Goal: Communication & Community: Share content

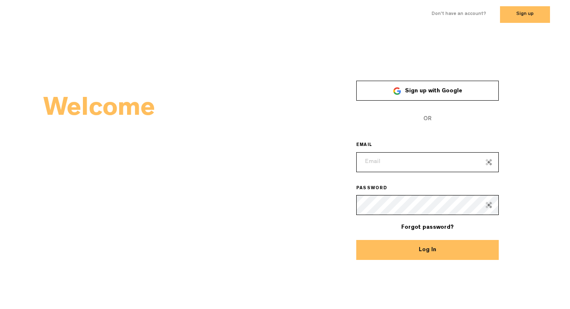
type input "[EMAIL_ADDRESS][DOMAIN_NAME]"
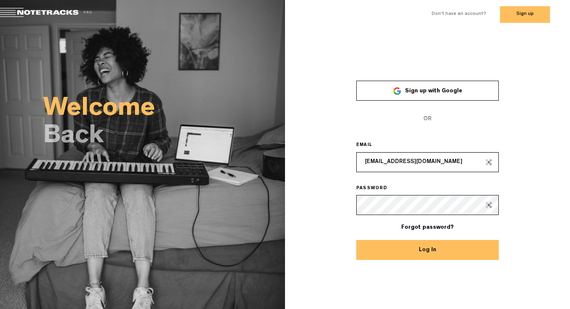
click at [427, 250] on button "Log In" at bounding box center [427, 250] width 142 height 20
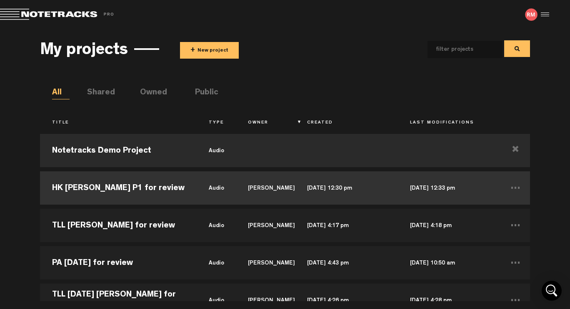
click at [103, 192] on td "HK Jonathan Mackley P1 for review" at bounding box center [118, 187] width 157 height 37
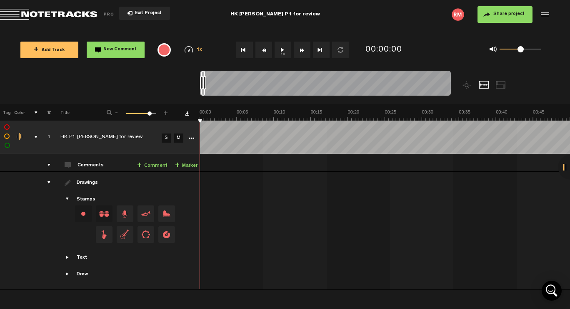
click at [503, 17] on span "Share project" at bounding box center [508, 14] width 31 height 5
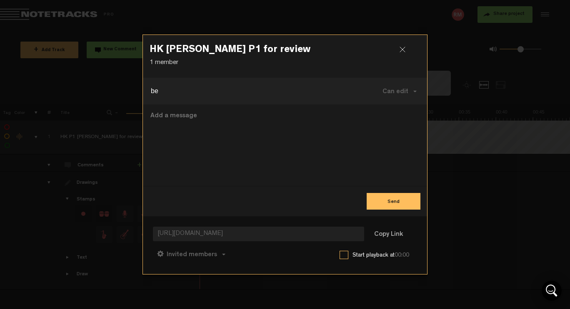
type input "b"
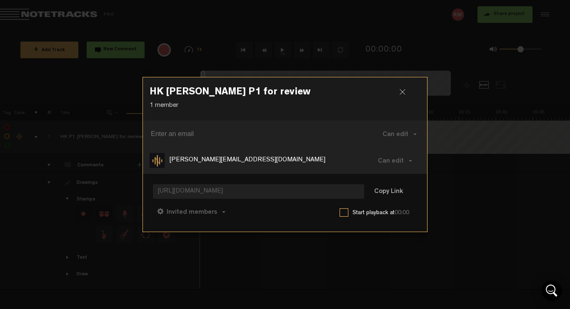
paste input "Becky.Oakley@heartkids.org.au"
type input "Becky.Oakley@heartkids.org.au"
